Goal: Task Accomplishment & Management: Manage account settings

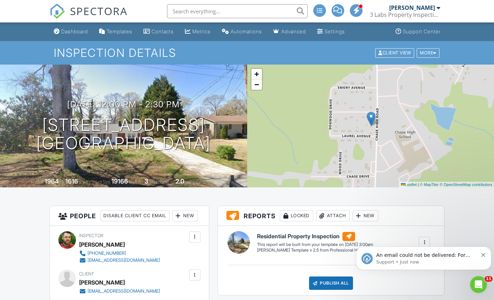
click at [91, 14] on span "SPECTORA" at bounding box center [99, 11] width 58 height 15
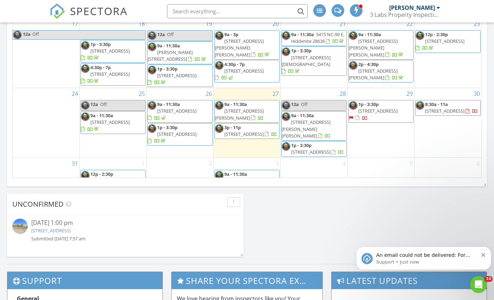
scroll to position [43, 0]
click at [185, 170] on div at bounding box center [179, 175] width 66 height 11
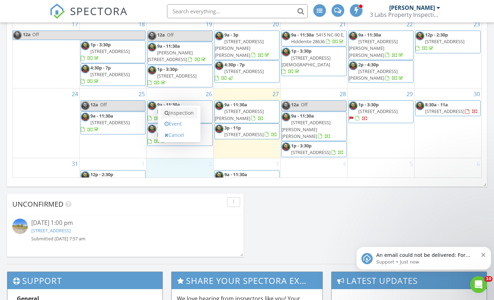
click at [190, 113] on link "Inspection" at bounding box center [179, 112] width 36 height 11
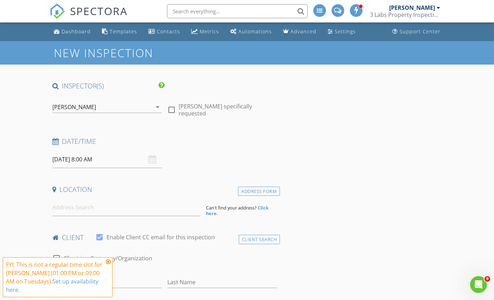
click at [126, 159] on input "09/02/2025 8:00 AM" at bounding box center [107, 159] width 110 height 17
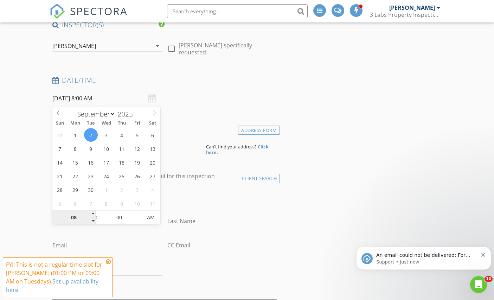
click at [89, 213] on input "08" at bounding box center [73, 218] width 43 height 14
type input "09"
type input "09/02/2025 9:00 AM"
type input "10"
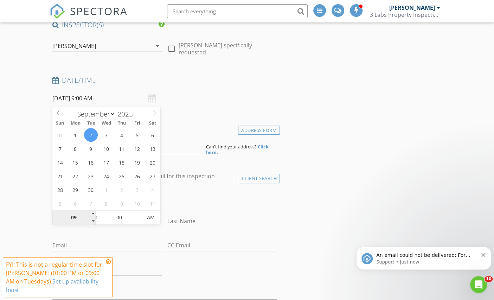
type input "09/02/2025 10:00 AM"
type input "11"
type input "09/02/2025 11:00 AM"
type input "12"
type input "09/02/2025 12:00 PM"
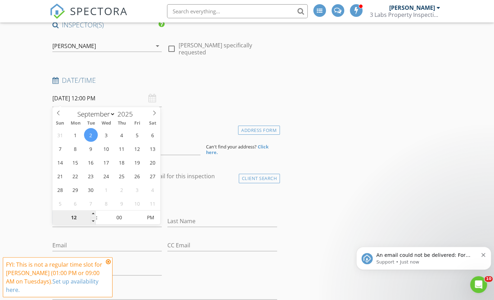
type input "01"
type input "09/02/2025 1:00 PM"
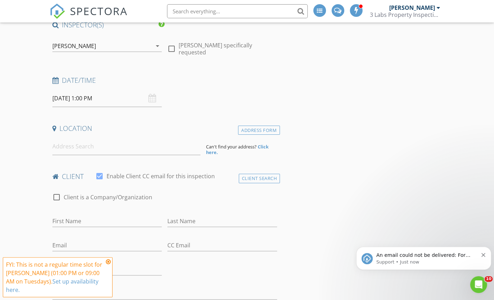
click at [148, 142] on input at bounding box center [126, 146] width 148 height 17
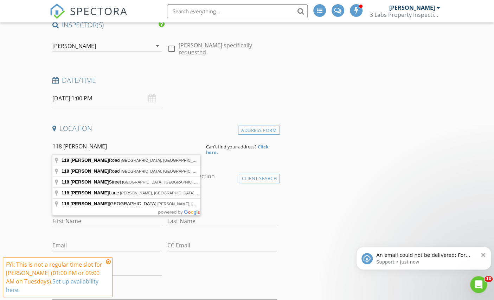
type input "118 Rimmer Road, Statesville, NC, USA"
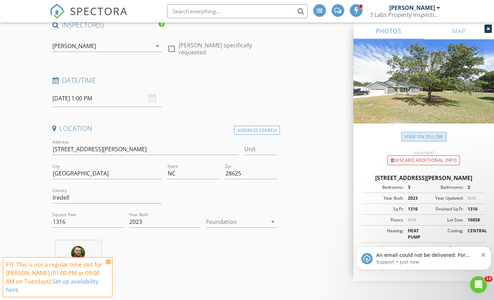
click at [429, 133] on link "View on Zillow" at bounding box center [423, 136] width 45 height 9
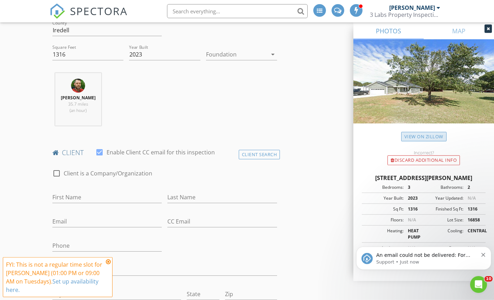
scroll to position [231, 0]
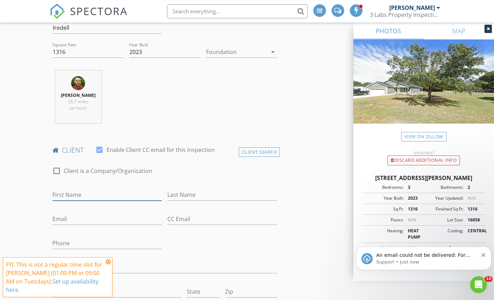
click at [132, 197] on input "First Name" at bounding box center [107, 195] width 110 height 12
type input "Jamie and John"
type input "Dyson"
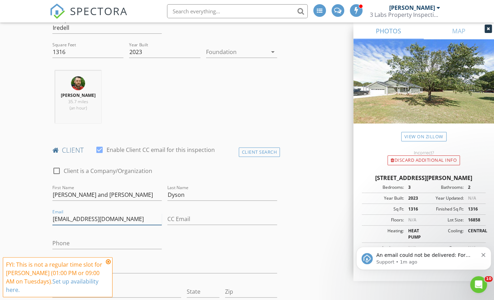
type input "jaydyson@gmail.com"
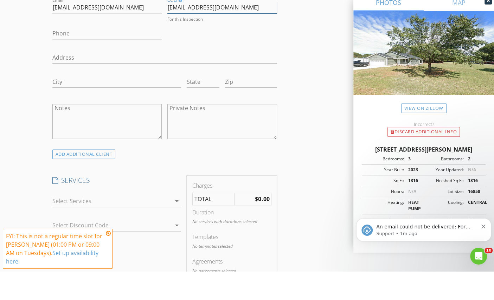
scroll to position [415, 0]
type input "jjlrtd@gmail.com"
click at [162, 223] on div at bounding box center [111, 228] width 119 height 11
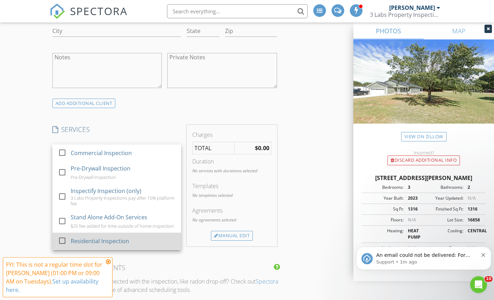
scroll to position [492, 0]
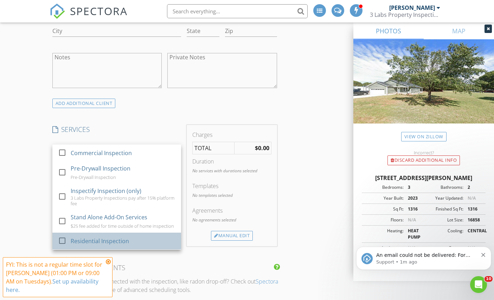
click at [137, 240] on div "Residential Inspection" at bounding box center [122, 241] width 105 height 14
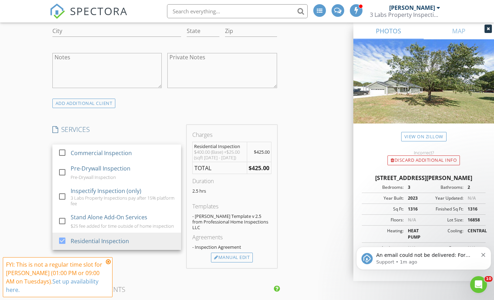
click at [312, 198] on div "INSPECTOR(S) check_box Dallas White PRIMARY Dallas White arrow_drop_down check_…" at bounding box center [247, 218] width 395 height 1258
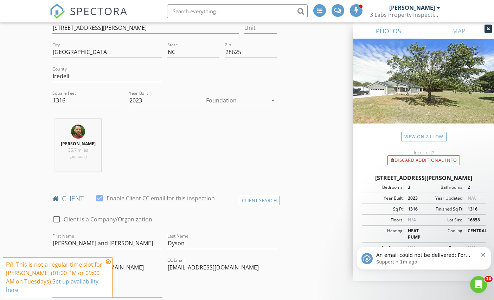
scroll to position [157, 0]
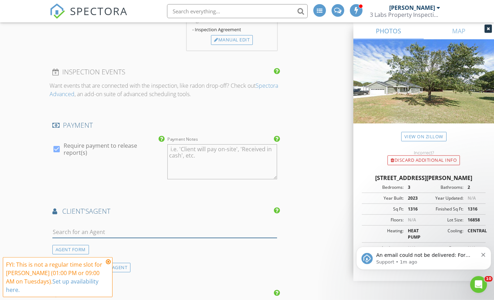
click at [191, 227] on input "text" at bounding box center [164, 233] width 225 height 12
type input "Nikki"
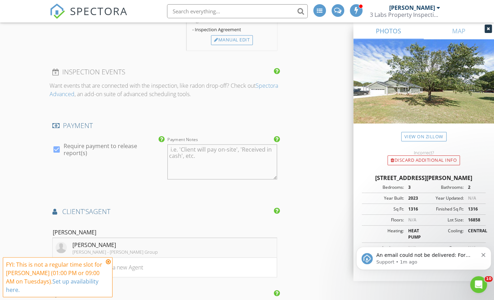
click at [204, 239] on li "Nikki Camp Keller Williams - Jay White Group" at bounding box center [165, 248] width 224 height 20
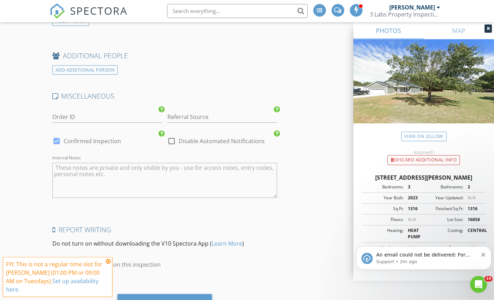
scroll to position [1229, 0]
click at [193, 299] on div "Save Inspection" at bounding box center [164, 304] width 94 height 19
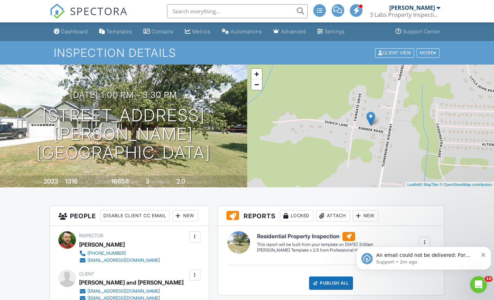
click at [105, 8] on span "SPECTORA" at bounding box center [99, 11] width 58 height 15
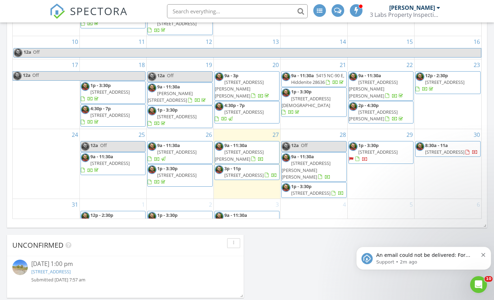
scroll to position [43, 0]
click at [284, 273] on span "9a - 11:30a 1005 8th Ave SW, Conover 28613" at bounding box center [318, 265] width 124 height 21
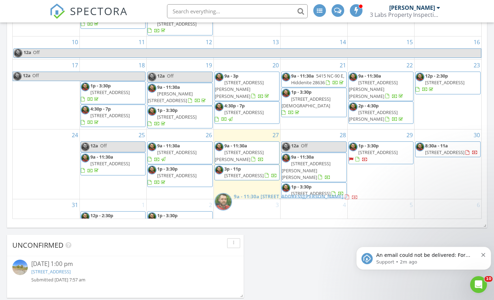
click at [106, 10] on span "SPECTORA" at bounding box center [99, 11] width 58 height 15
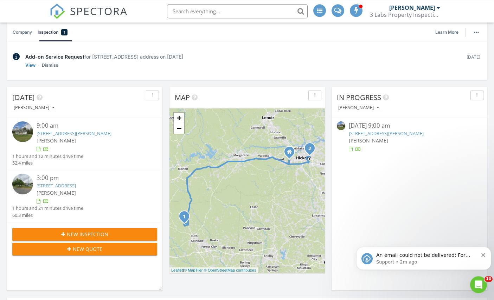
click at [130, 234] on div "New Inspection" at bounding box center [84, 234] width 133 height 7
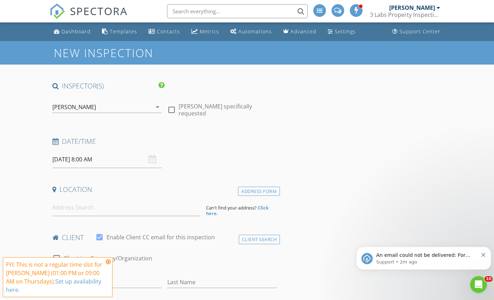
click at [197, 156] on div "Date/Time 08/28/2025 8:00 AM" at bounding box center [165, 152] width 230 height 31
click at [128, 153] on input "08/28/2025 8:00 AM" at bounding box center [107, 159] width 110 height 17
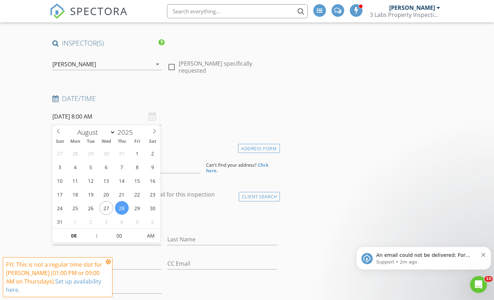
scroll to position [43, 0]
click at [79, 235] on input "08" at bounding box center [73, 236] width 43 height 14
type input "09"
type input "08/28/2025 9:00 AM"
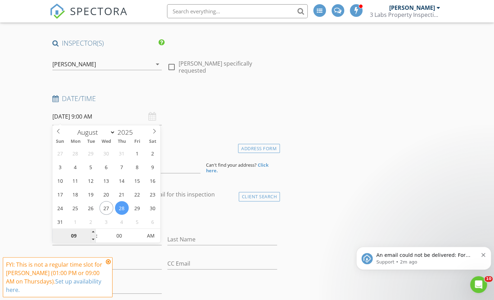
type input "10"
type input "08/28/2025 10:00 AM"
type input "11"
type input "08/28/2025 11:00 AM"
type input "12"
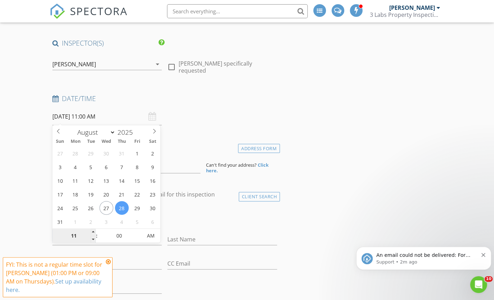
type input "08/28/2025 12:00 PM"
type input "01"
type input "08/28/2025 1:00 PM"
type input "02"
type input "08/28/2025 2:00 PM"
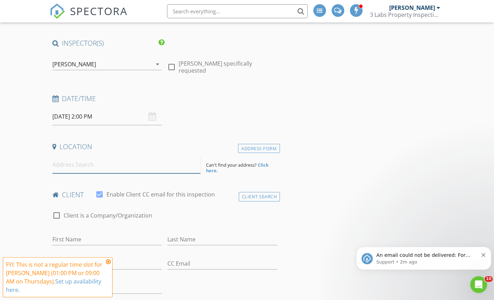
click at [146, 164] on input at bounding box center [126, 164] width 148 height 17
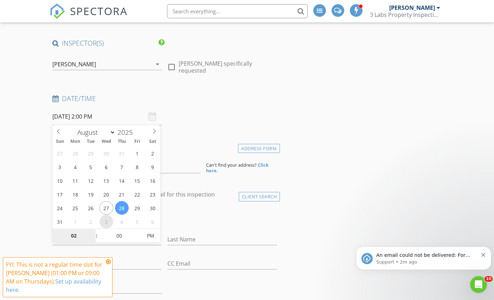
select select "8"
type input "09/03/2025 2:00 PM"
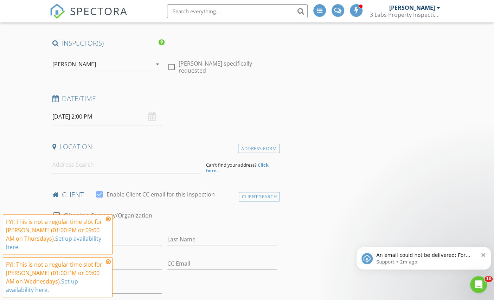
click at [72, 169] on input at bounding box center [126, 164] width 148 height 17
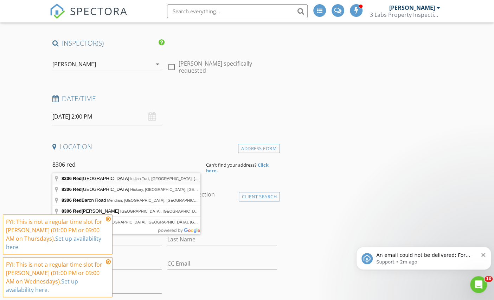
type input "8306 Red Lantern Road, Indian Trail, NC, USA"
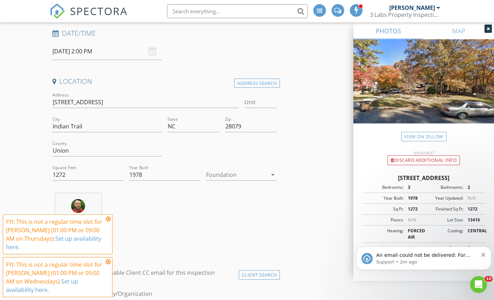
scroll to position [109, 0]
click at [429, 139] on link "View on Zillow" at bounding box center [423, 136] width 45 height 9
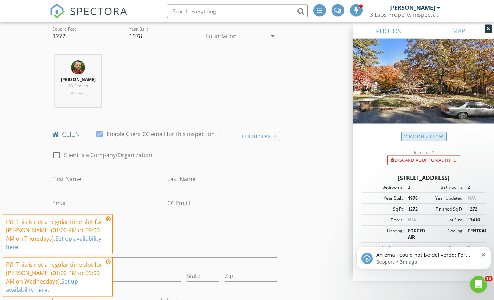
scroll to position [247, 0]
click at [121, 181] on input "First Name" at bounding box center [107, 180] width 110 height 12
type input "Caitlin"
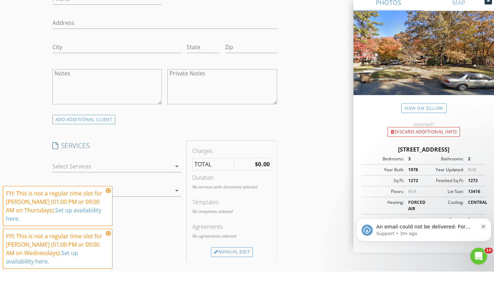
scroll to position [475, 0]
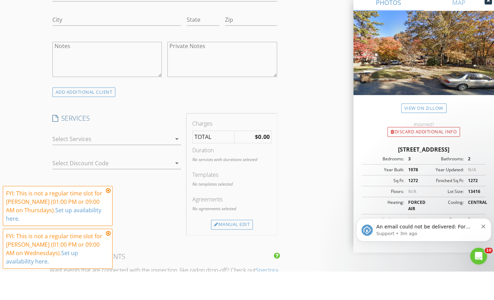
type input "Shepard"
click at [166, 162] on div at bounding box center [111, 167] width 119 height 11
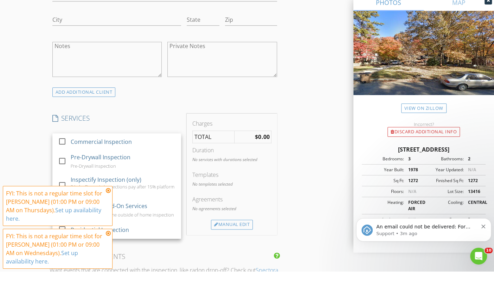
scroll to position [504, 0]
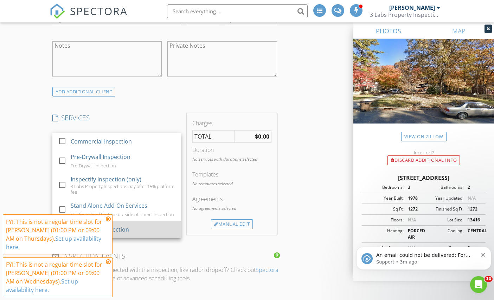
click at [149, 227] on div "Residential Inspection" at bounding box center [122, 230] width 105 height 14
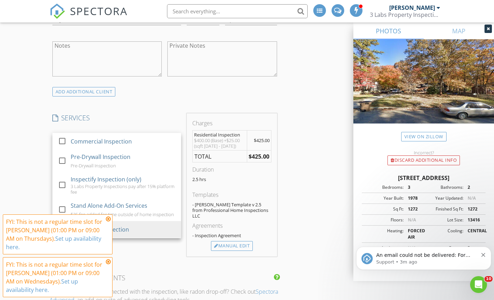
click at [297, 205] on div "INSPECTOR(S) check_box Dallas White PRIMARY Dallas White arrow_drop_down check_…" at bounding box center [247, 207] width 395 height 1258
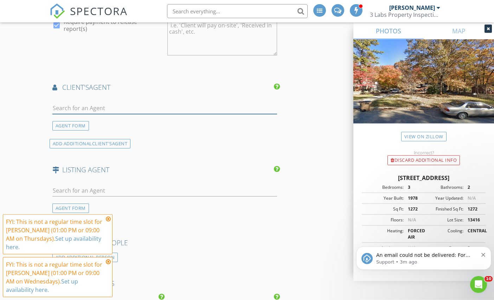
click at [206, 103] on input "text" at bounding box center [164, 109] width 225 height 12
type input "Christ"
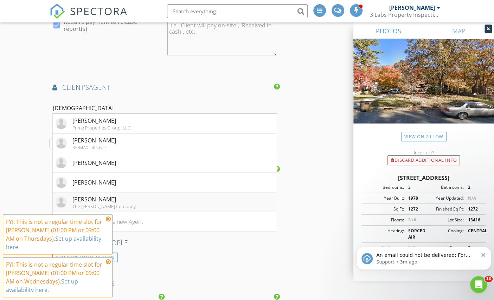
click at [201, 194] on li "Christy Shepard The Joan Killian Everett Company" at bounding box center [165, 203] width 224 height 20
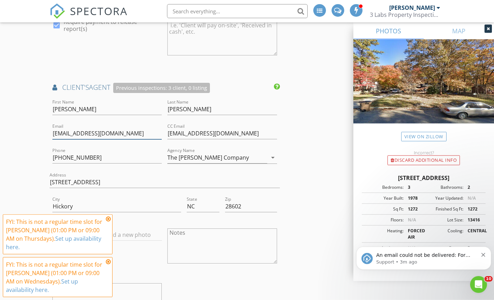
click at [112, 128] on input "shepcml@gmail.com" at bounding box center [107, 134] width 110 height 12
click at [123, 128] on input "shepcml@gmail.com" at bounding box center [107, 134] width 110 height 12
click at [124, 128] on input "shepcml@gmail.com" at bounding box center [107, 134] width 110 height 12
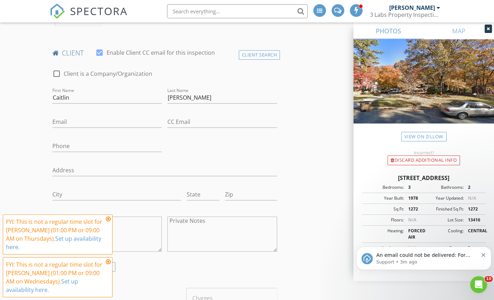
scroll to position [326, 0]
click at [128, 122] on input "Email" at bounding box center [107, 125] width 110 height 12
click at [123, 121] on input "Email" at bounding box center [107, 125] width 110 height 12
paste input "shepcml@gmail.com"
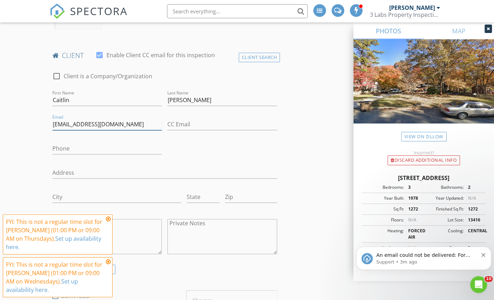
type input "shepcml@gmail.com"
click at [188, 153] on div "check_box_outline_blank Client is a Company/Organization First Name Caitlin Las…" at bounding box center [165, 165] width 230 height 200
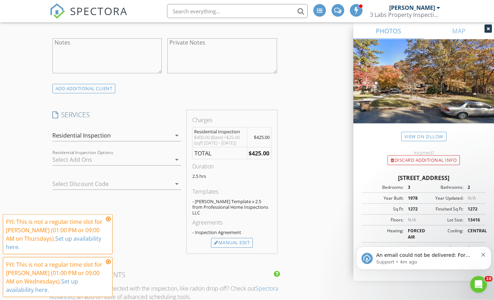
scroll to position [507, 0]
click at [225, 238] on div "Manual Edit" at bounding box center [232, 243] width 42 height 10
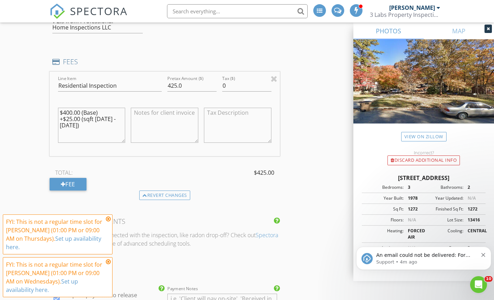
scroll to position [660, 0]
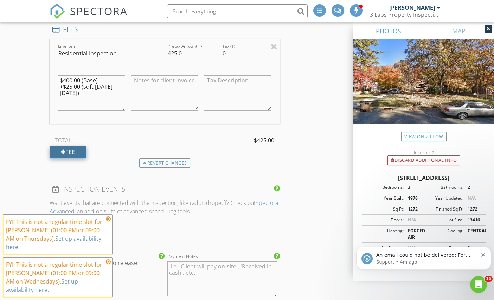
click at [66, 148] on div "Fee" at bounding box center [68, 152] width 37 height 13
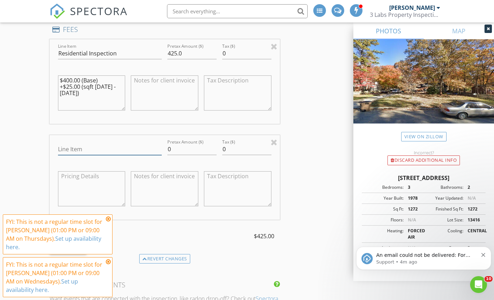
click at [116, 148] on input "Line Item" at bounding box center [110, 150] width 104 height 12
type input "Friends and Family"
type input "-100"
click at [306, 188] on div "INSPECTOR(S) check_box Dallas White PRIMARY Dallas White arrow_drop_down check_…" at bounding box center [247, 237] width 395 height 1630
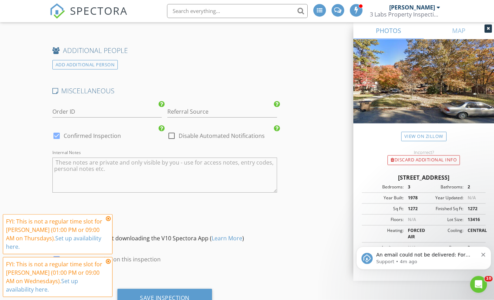
scroll to position [1398, 0]
click at [165, 295] on div "Save Inspection" at bounding box center [165, 298] width 50 height 7
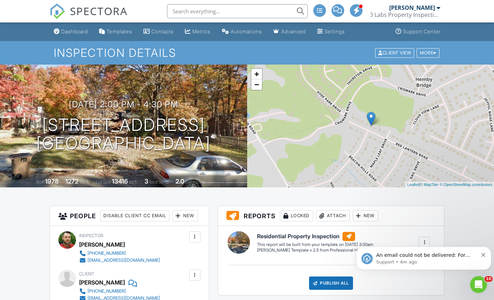
click at [98, 15] on span "SPECTORA" at bounding box center [99, 11] width 58 height 15
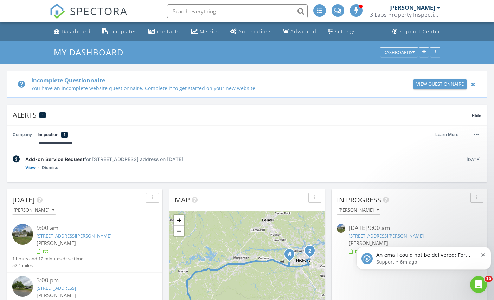
click at [440, 258] on p "An email could not be delivered: For more information, view Why emails don't ge…" at bounding box center [427, 255] width 102 height 7
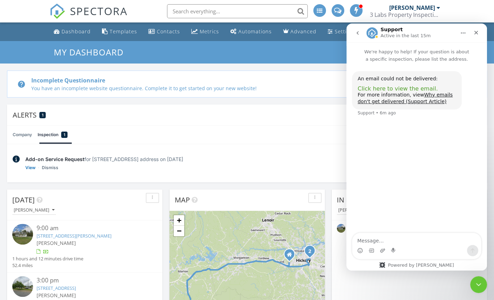
click at [395, 88] on span "Click here to view the email." at bounding box center [397, 88] width 80 height 7
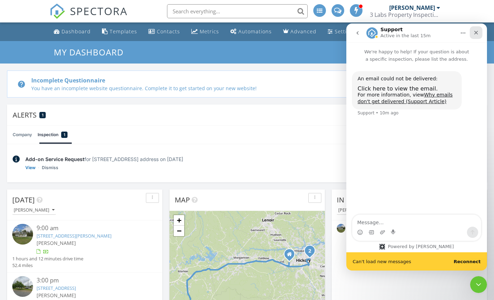
click at [474, 34] on icon "Close" at bounding box center [476, 33] width 4 height 4
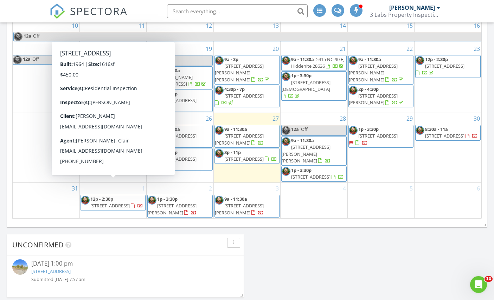
scroll to position [509, 0]
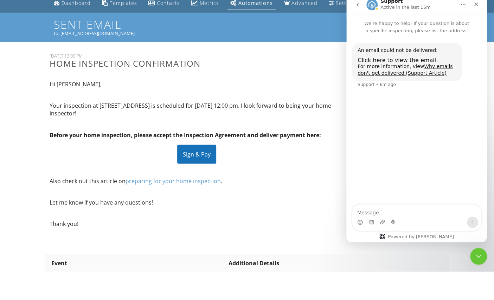
click at [470, 259] on div "Dashboard Templates Contacts Metrics Automations Advanced Settings Support Cent…" at bounding box center [247, 196] width 494 height 349
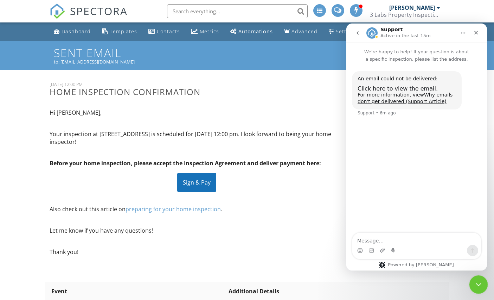
click at [471, 284] on div "Close Intercom Messenger" at bounding box center [477, 283] width 17 height 17
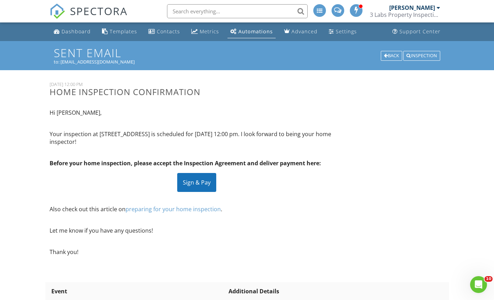
click at [104, 14] on span "SPECTORA" at bounding box center [99, 11] width 58 height 15
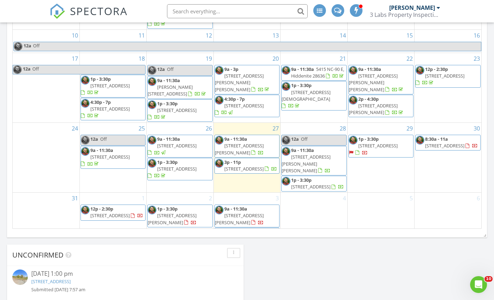
scroll to position [59, 0]
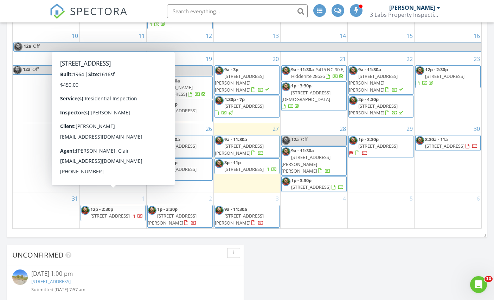
click at [129, 213] on span "[STREET_ADDRESS]" at bounding box center [109, 216] width 39 height 6
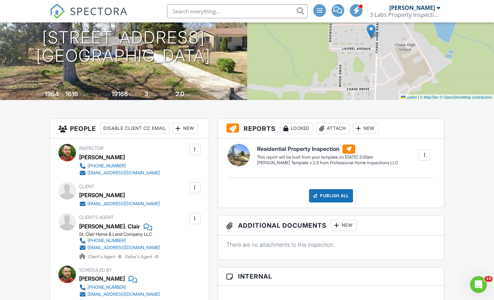
click at [197, 191] on div at bounding box center [194, 187] width 7 height 7
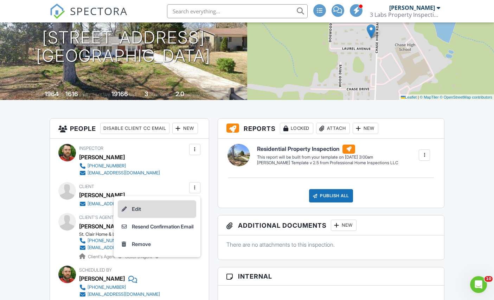
click at [163, 218] on li "Edit" at bounding box center [157, 210] width 78 height 18
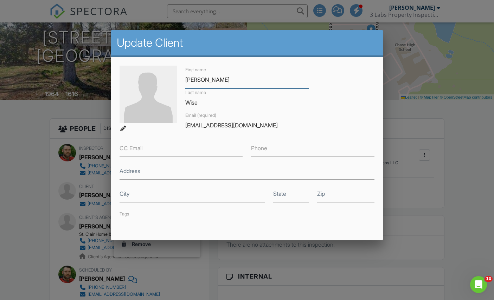
scroll to position [87, 0]
click at [201, 128] on input "[EMAIL_ADDRESS][DOMAIN_NAME]" at bounding box center [246, 125] width 123 height 17
click at [196, 129] on input "[EMAIL_ADDRESS][DOMAIN_NAME]" at bounding box center [246, 125] width 123 height 17
type input "[EMAIL_ADDRESS][DOMAIN_NAME]"
click at [341, 126] on div "First name Randy Last name Wise Email (required) texasredneckman@yahoo.com CC E…" at bounding box center [246, 149] width 263 height 166
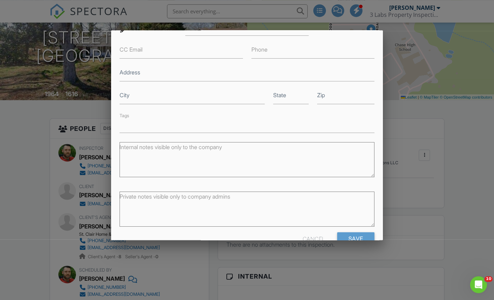
scroll to position [98, 0]
click at [355, 239] on input "Save" at bounding box center [355, 239] width 37 height 13
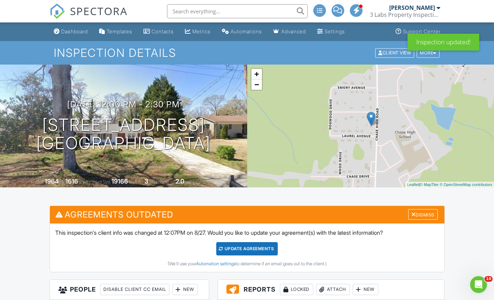
click at [255, 253] on div "Update Agreements" at bounding box center [246, 248] width 61 height 13
